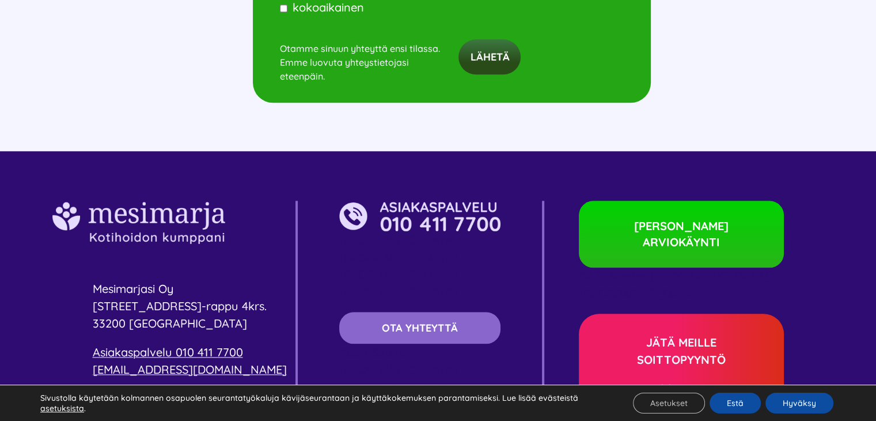
scroll to position [5675, 0]
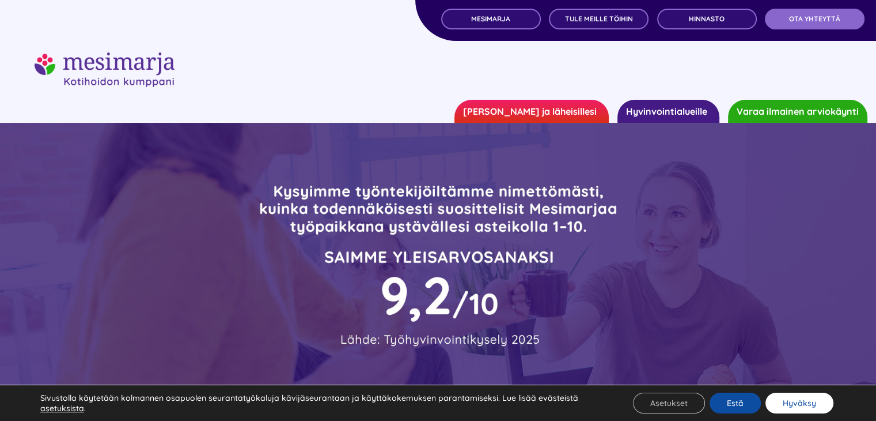
click at [793, 402] on button "Hyväksy" at bounding box center [800, 402] width 68 height 21
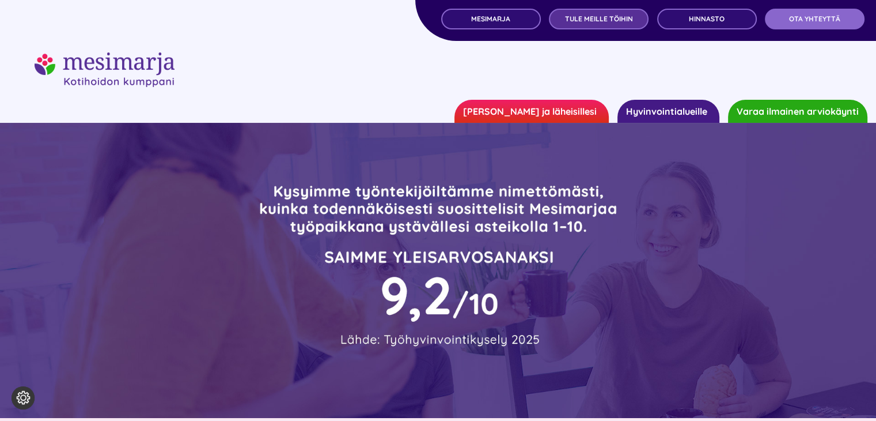
click at [593, 15] on span "TULE MEILLE TÖIHIN" at bounding box center [599, 19] width 68 height 8
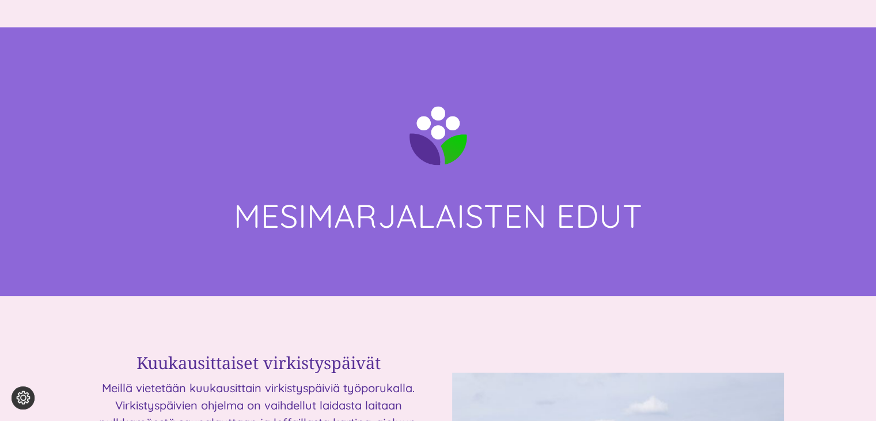
scroll to position [1613, 0]
